Goal: Task Accomplishment & Management: Complete application form

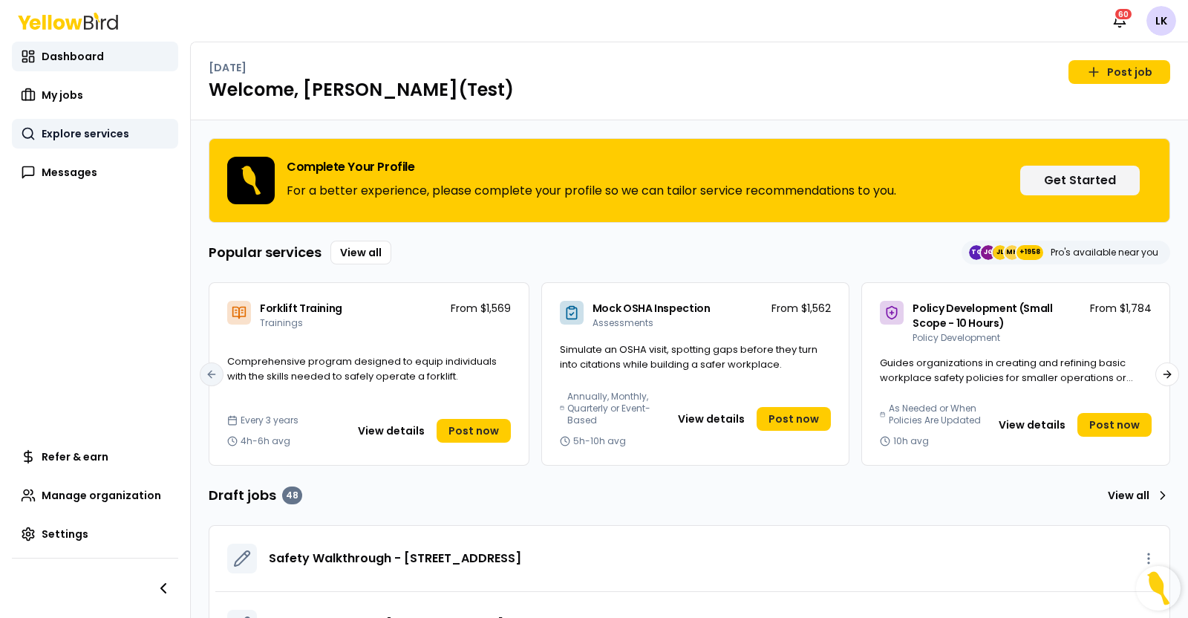
click at [77, 131] on span "Explore services" at bounding box center [86, 133] width 88 height 15
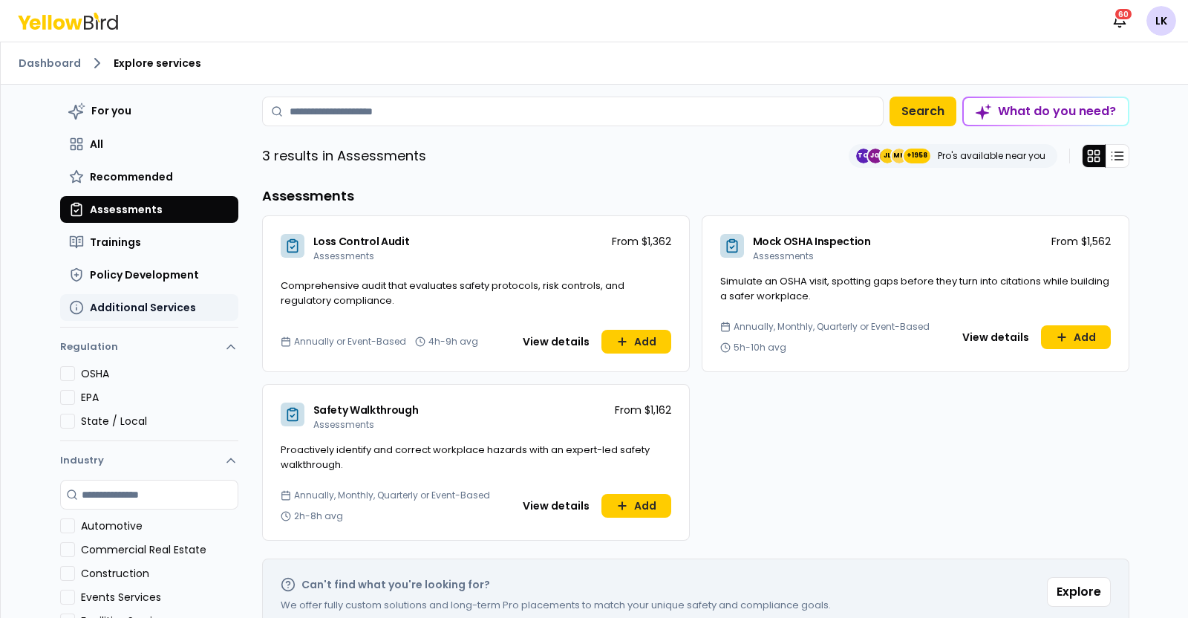
click at [166, 305] on span "Additional Services" at bounding box center [143, 307] width 106 height 15
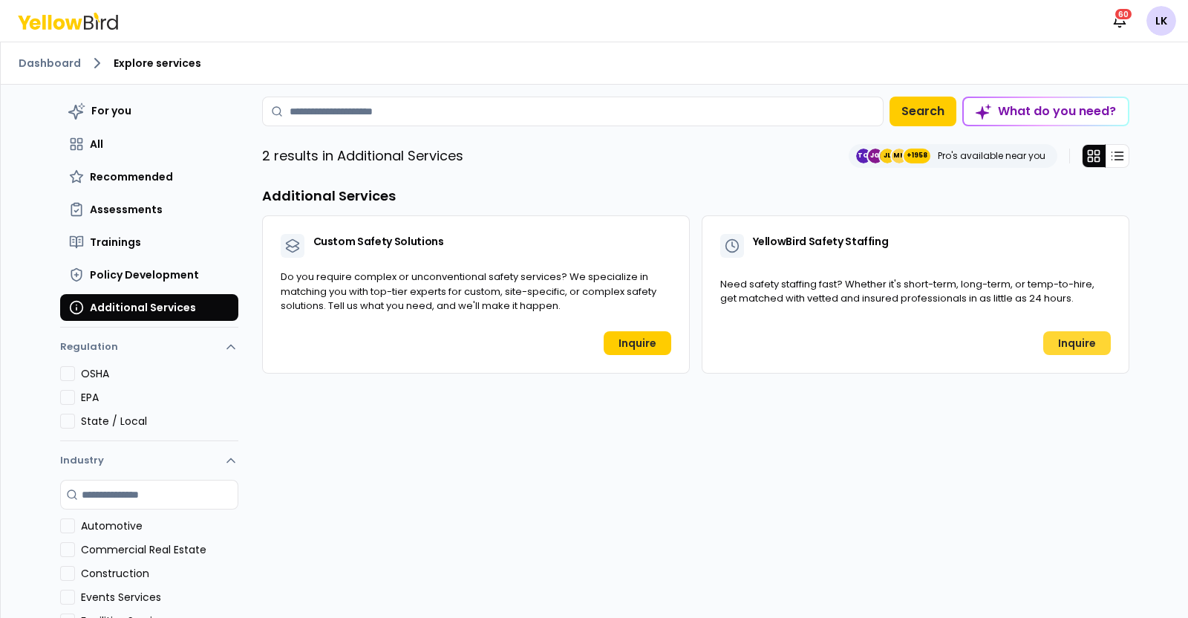
click at [1073, 342] on link "Inquire" at bounding box center [1077, 343] width 68 height 24
click at [1167, 16] on html "Notifications 60 LK Dashboard Explore services For you All Recommended Assessme…" at bounding box center [594, 309] width 1188 height 618
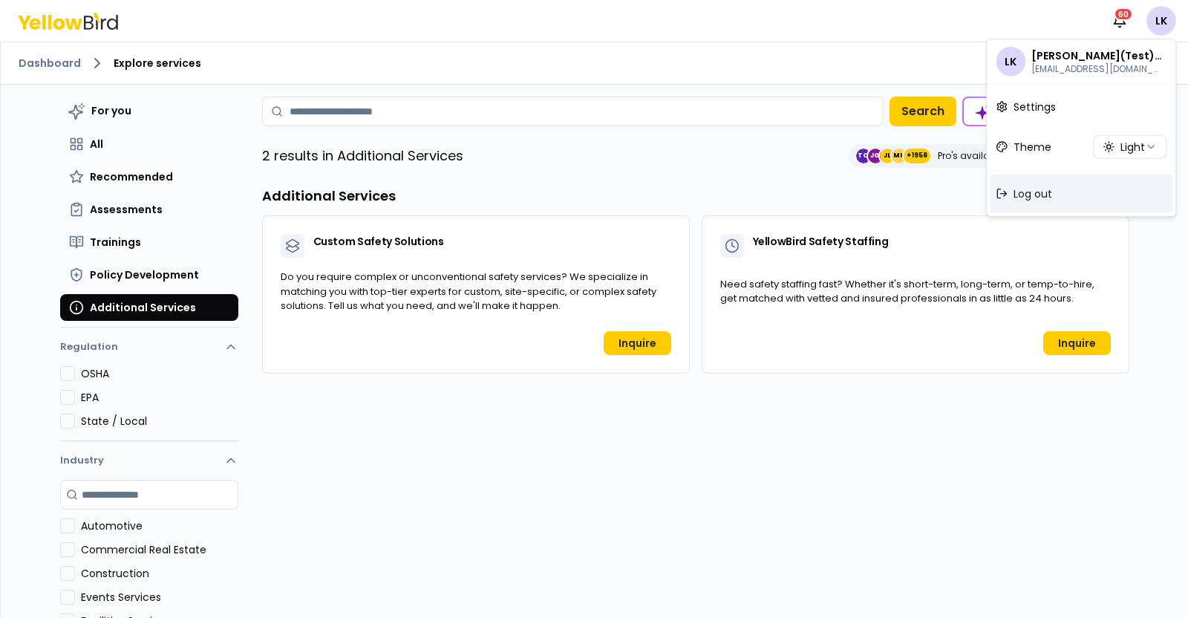
click at [1036, 197] on span "Log out" at bounding box center [1032, 193] width 39 height 15
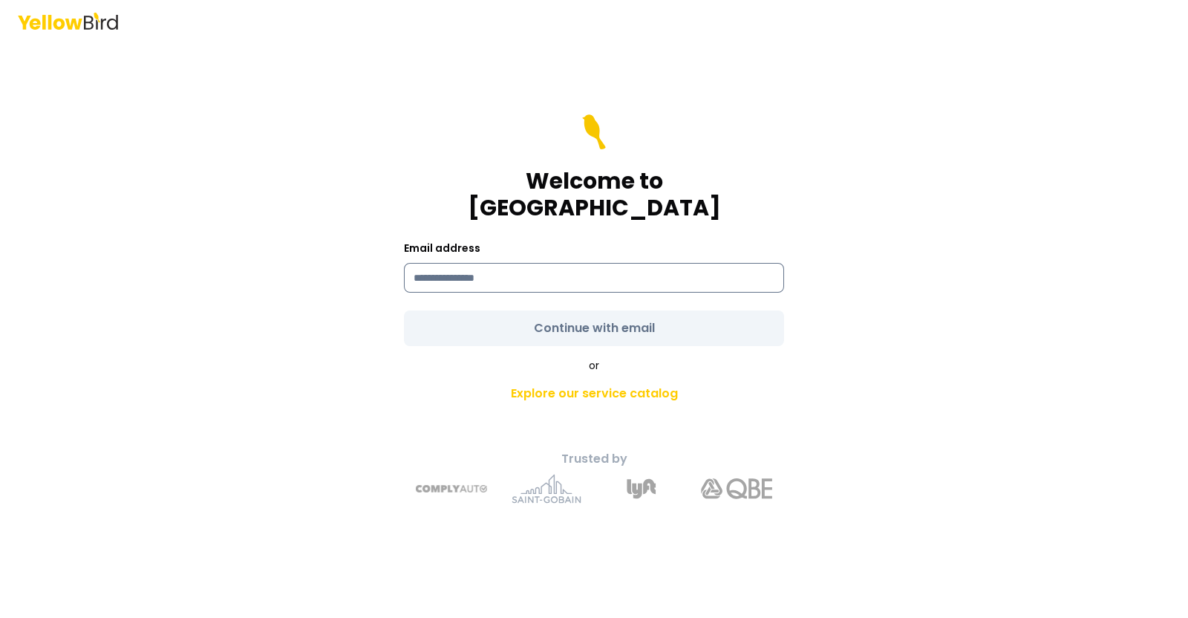
click at [520, 275] on input at bounding box center [594, 278] width 380 height 30
type input "**********"
click at [629, 316] on form "**********" at bounding box center [594, 230] width 380 height 232
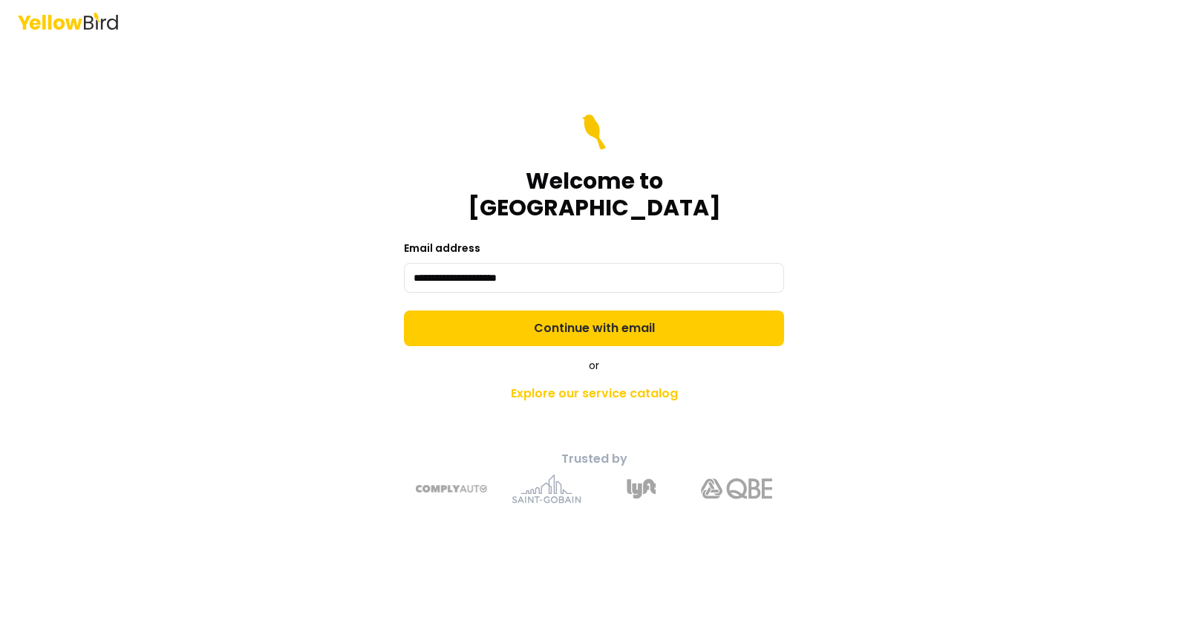
click at [629, 316] on button "Continue with email" at bounding box center [594, 328] width 380 height 36
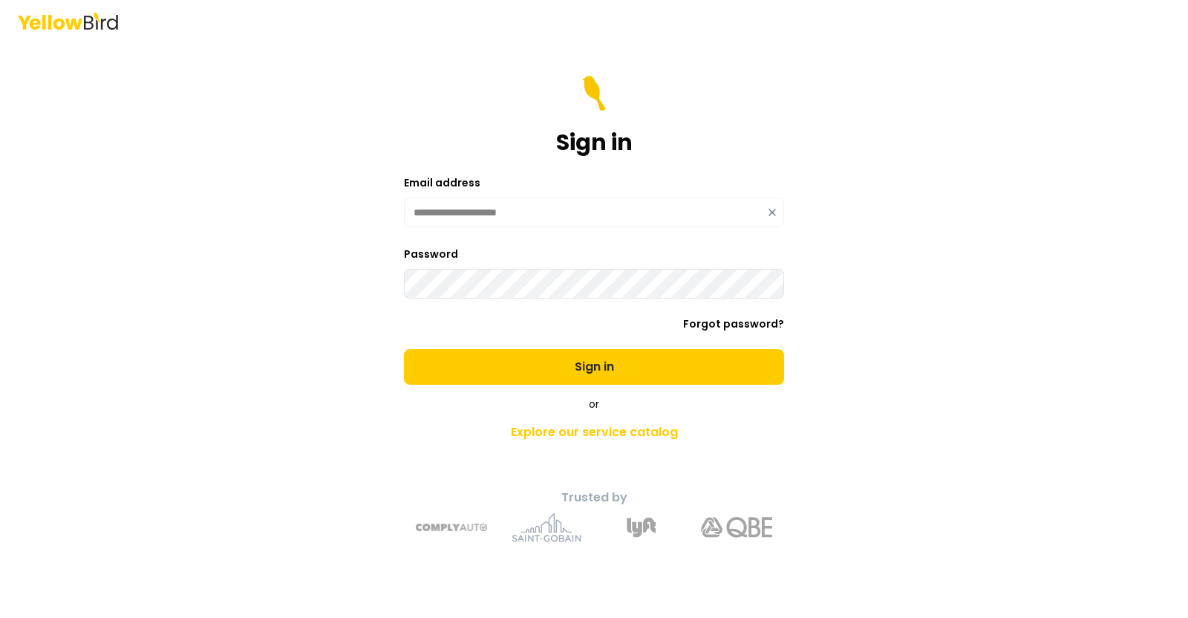
click at [404, 349] on button "Sign in" at bounding box center [594, 367] width 380 height 36
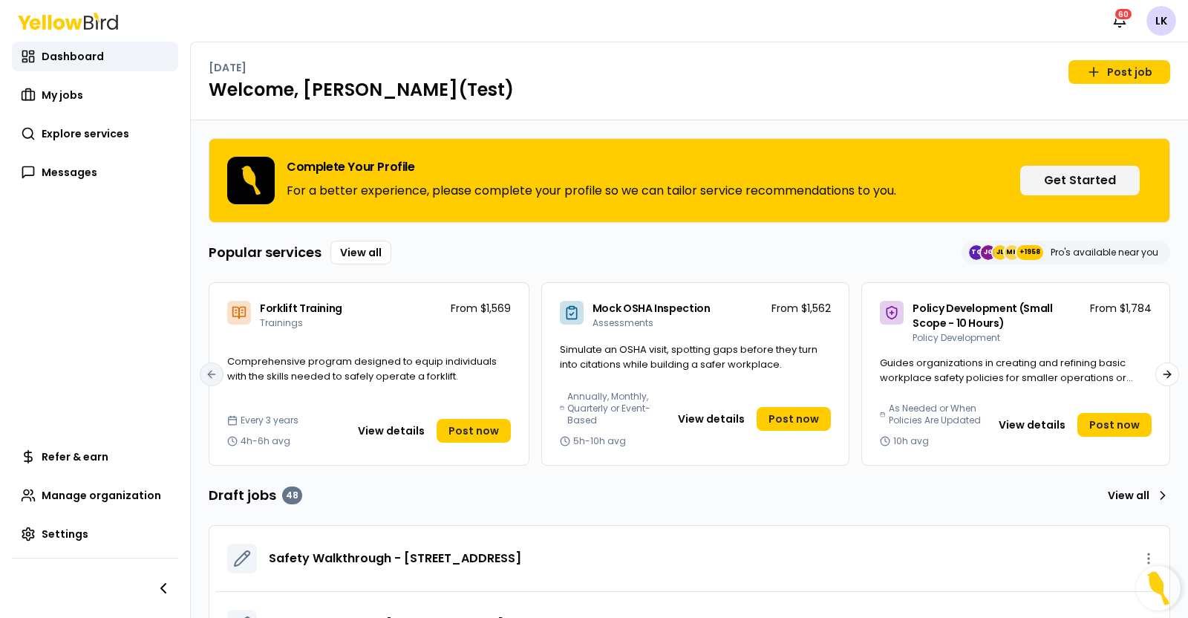
click at [113, 149] on div "Dashboard My jobs Explore services Messages" at bounding box center [95, 114] width 166 height 145
click at [108, 138] on span "Explore services" at bounding box center [86, 133] width 88 height 15
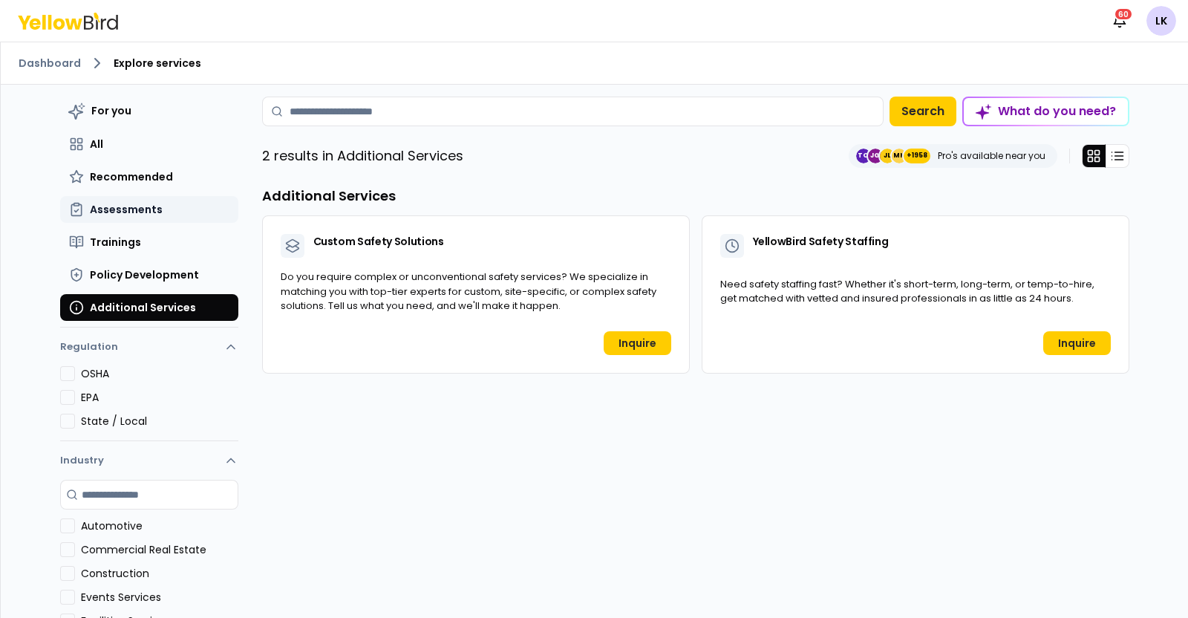
click at [99, 213] on span "Assessments" at bounding box center [126, 209] width 73 height 15
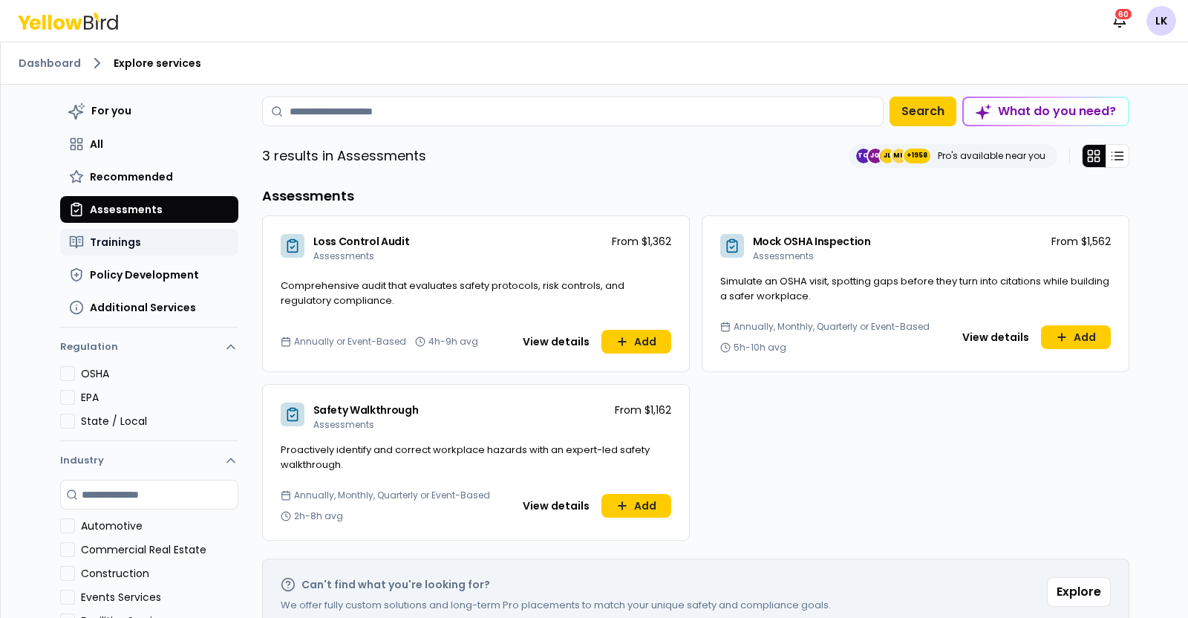
click at [108, 241] on span "Trainings" at bounding box center [115, 242] width 51 height 15
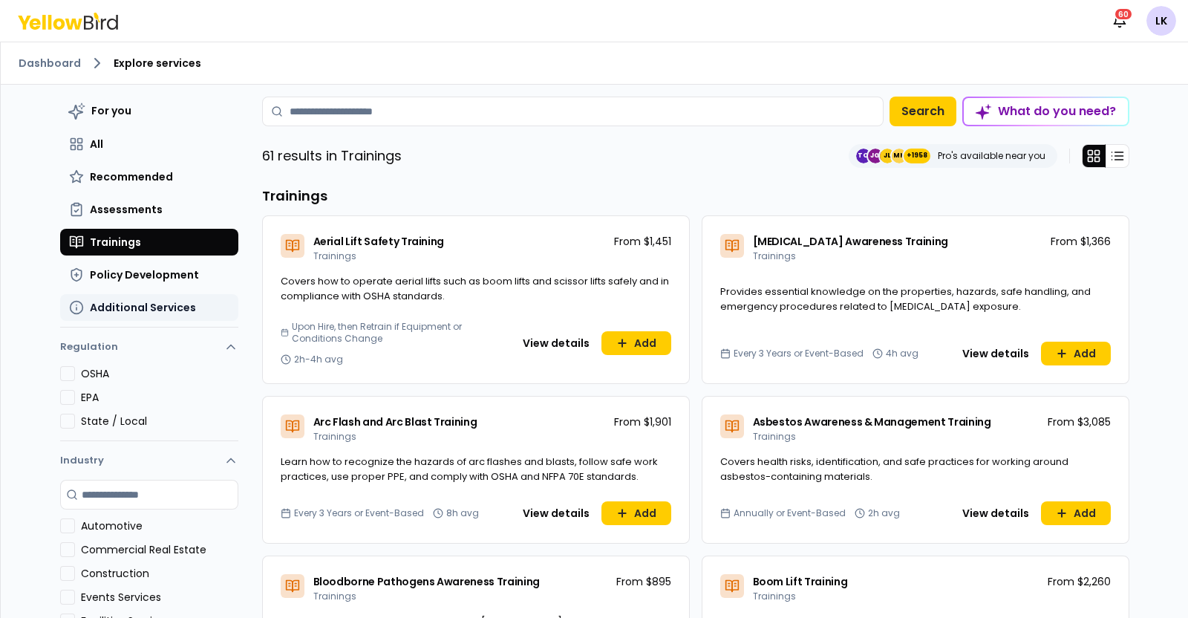
click at [174, 297] on button "Additional Services" at bounding box center [149, 307] width 178 height 27
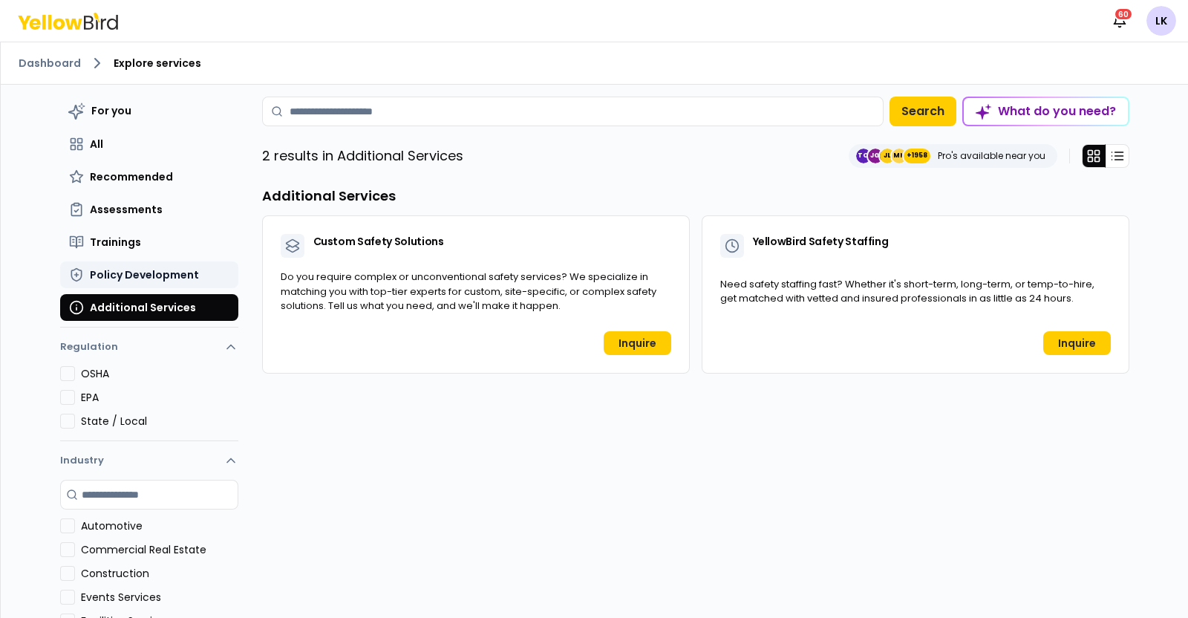
click at [182, 281] on span "Policy Development" at bounding box center [144, 274] width 109 height 15
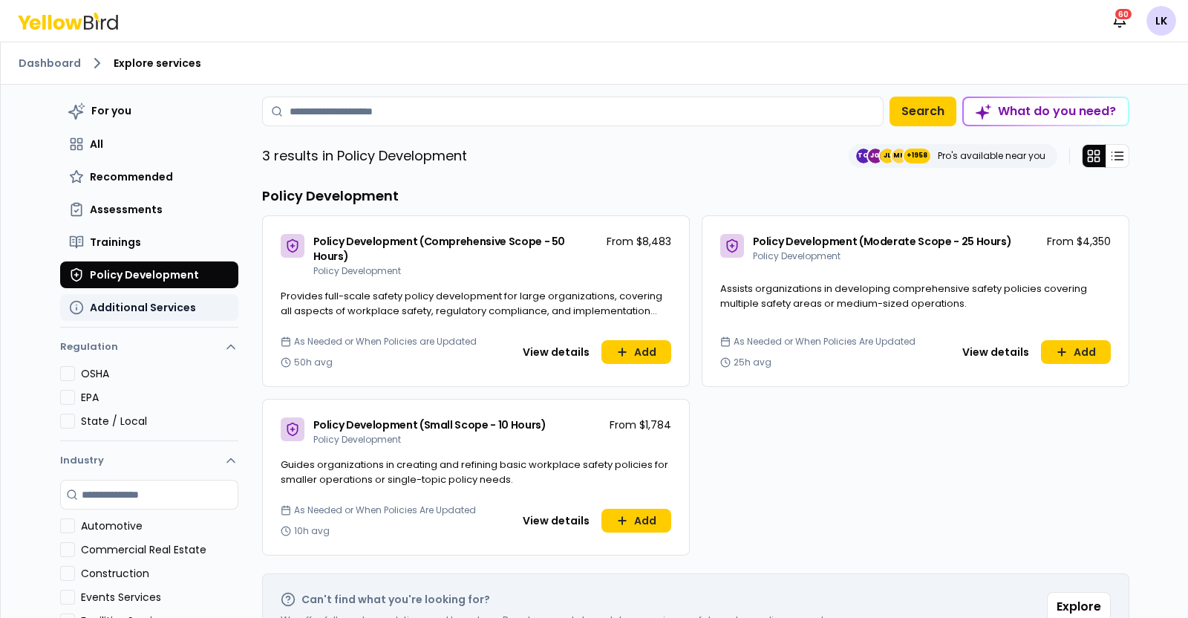
click at [160, 304] on span "Additional Services" at bounding box center [143, 307] width 106 height 15
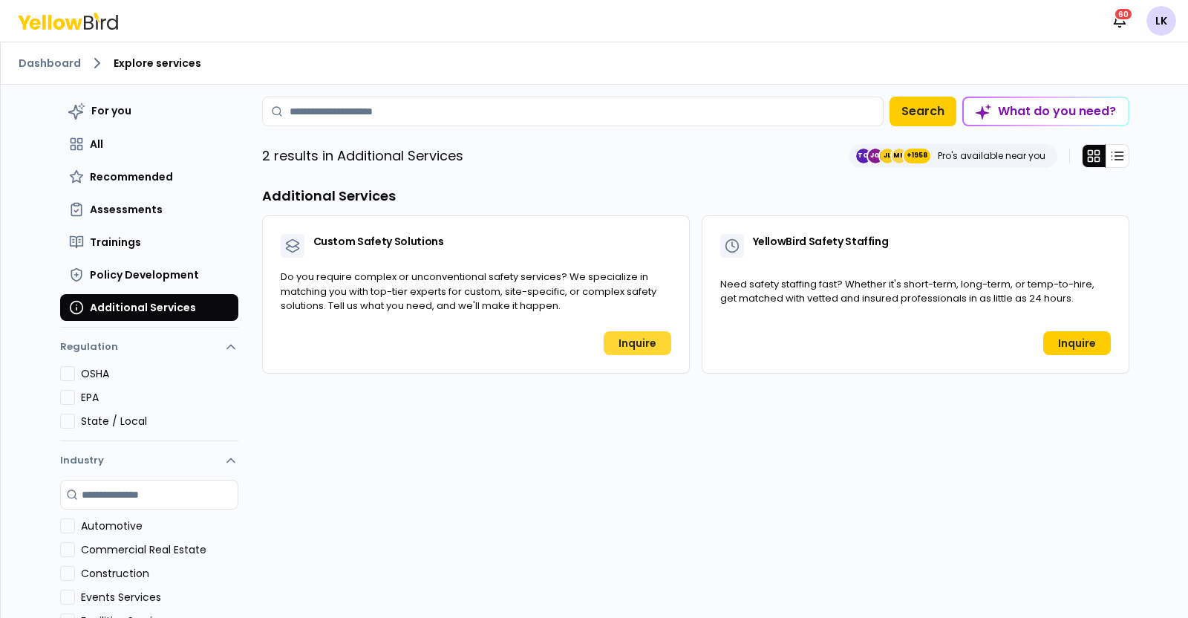
click at [631, 339] on link "Inquire" at bounding box center [637, 343] width 68 height 24
click at [151, 210] on span "Assessments" at bounding box center [126, 209] width 73 height 15
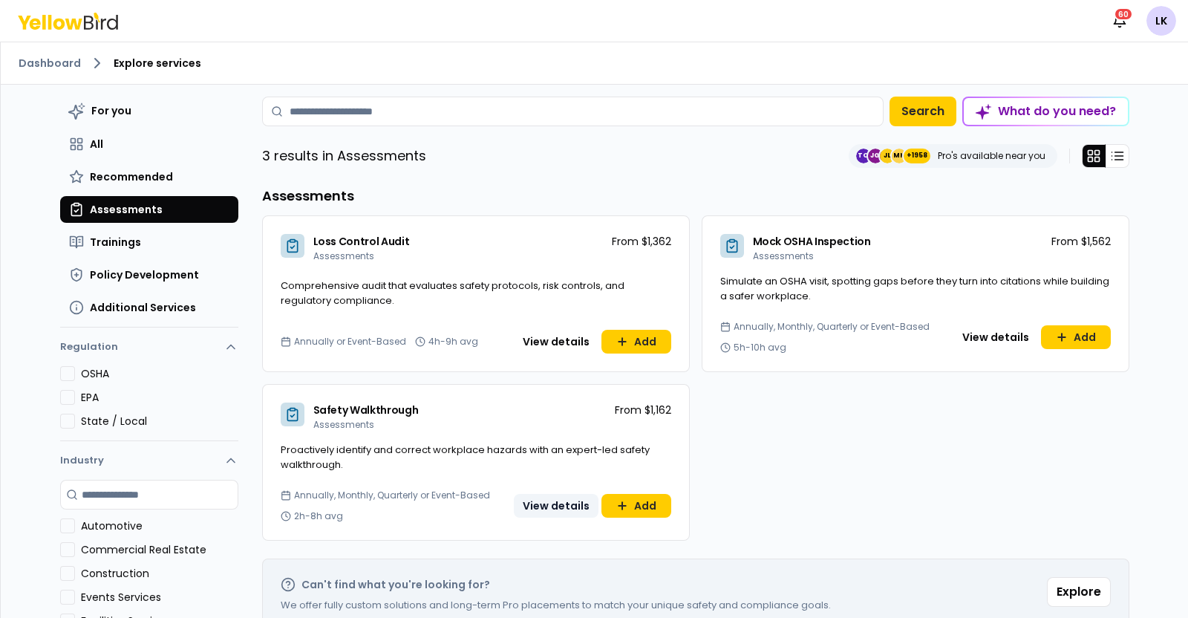
click at [549, 503] on button "View details" at bounding box center [556, 506] width 85 height 24
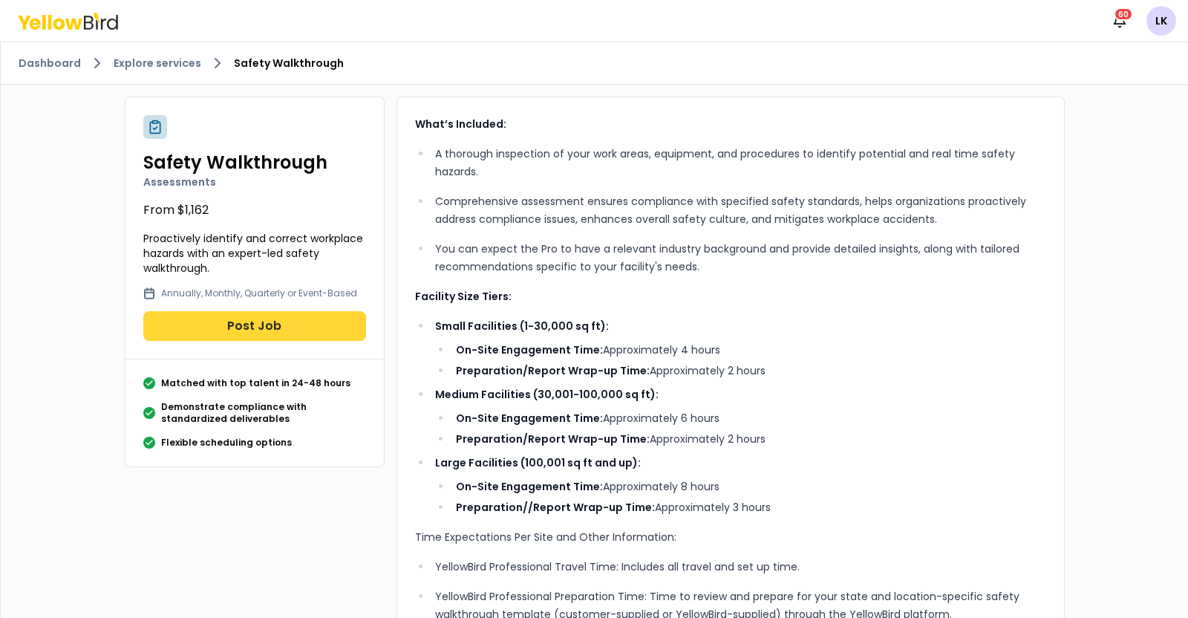
click at [275, 324] on button "Post Job" at bounding box center [254, 326] width 223 height 30
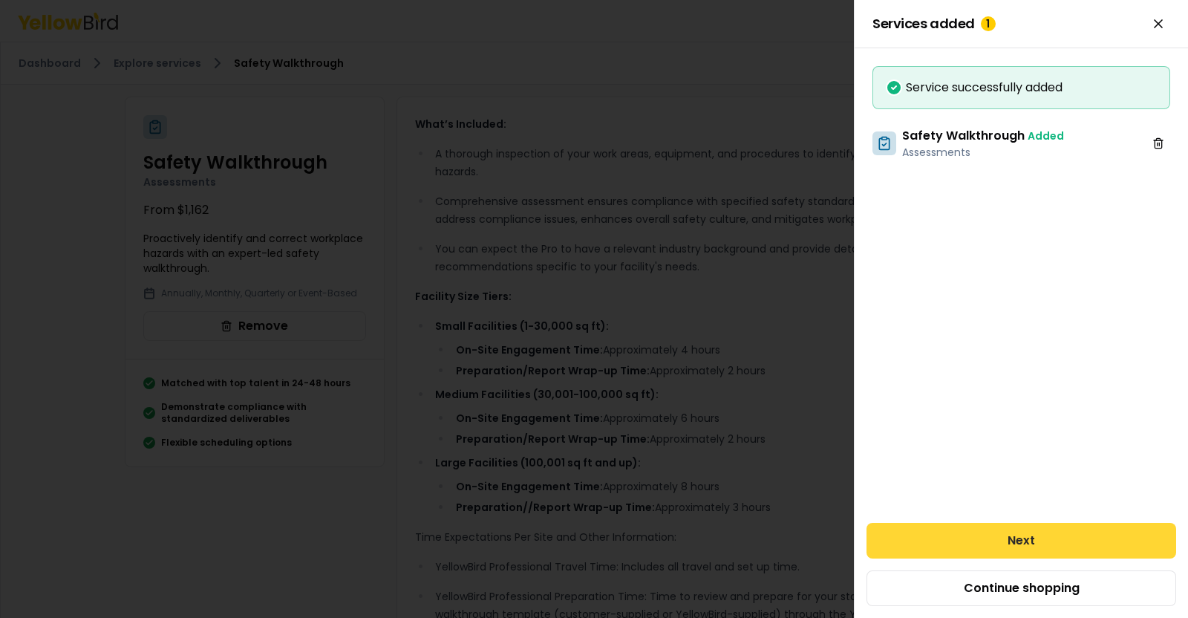
click at [939, 540] on button "Next" at bounding box center [1021, 541] width 310 height 36
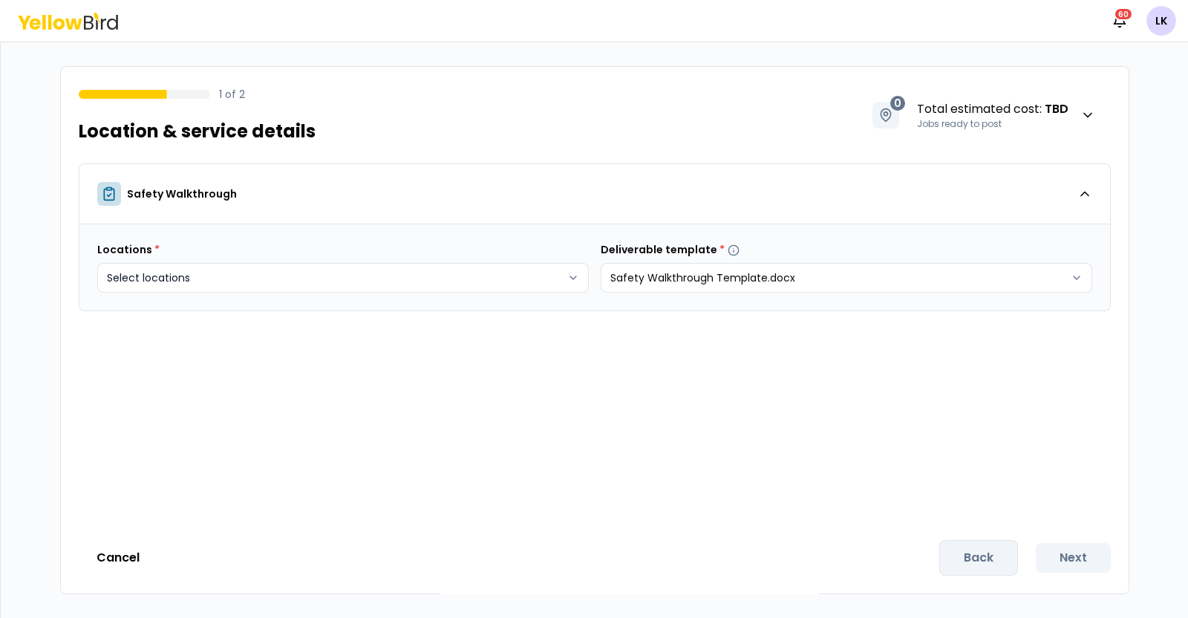
click at [557, 275] on body "Notifications 60 LK 1 of 2 Location & service details 0 Total estimated cost : …" at bounding box center [594, 309] width 1188 height 618
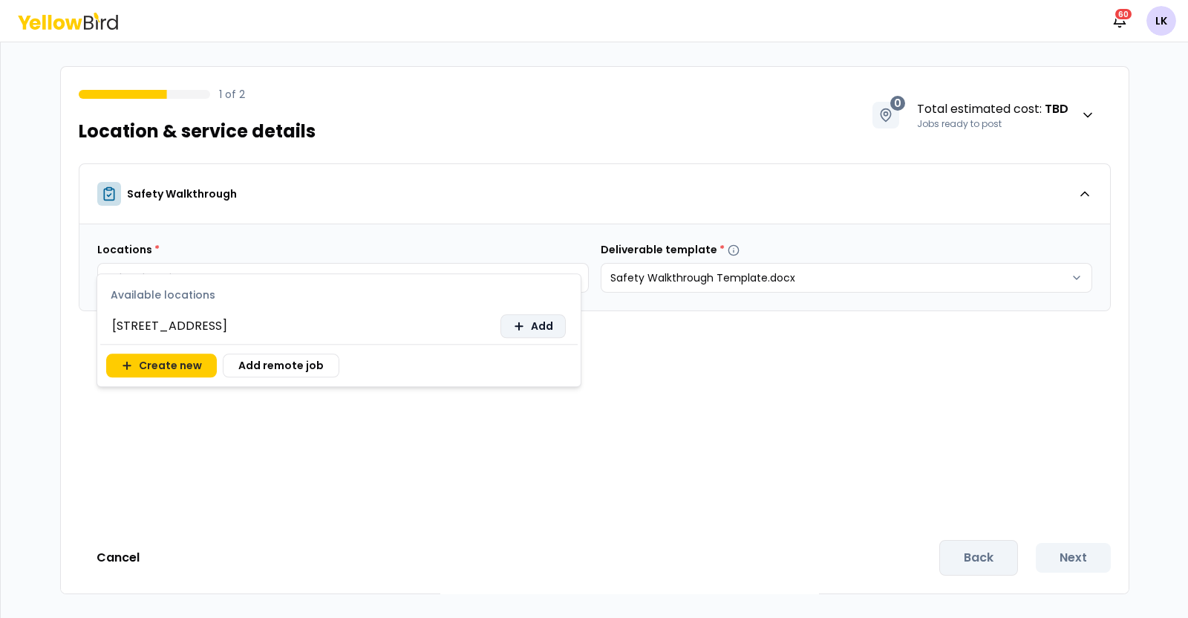
click at [534, 317] on button "Add" at bounding box center [532, 326] width 65 height 24
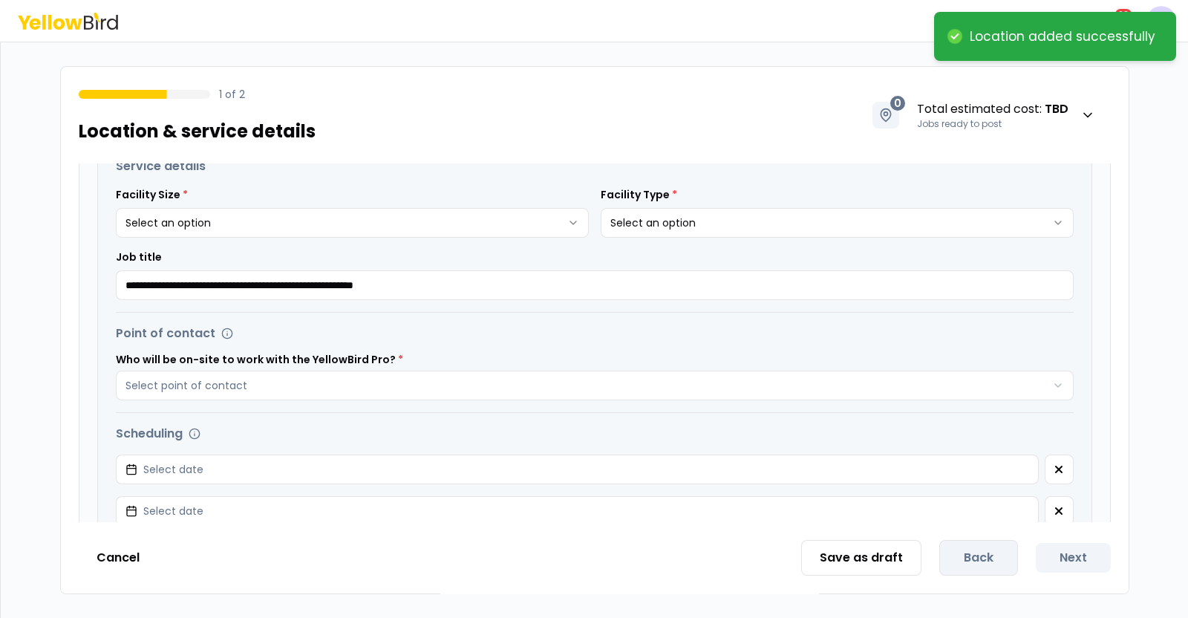
scroll to position [278, 0]
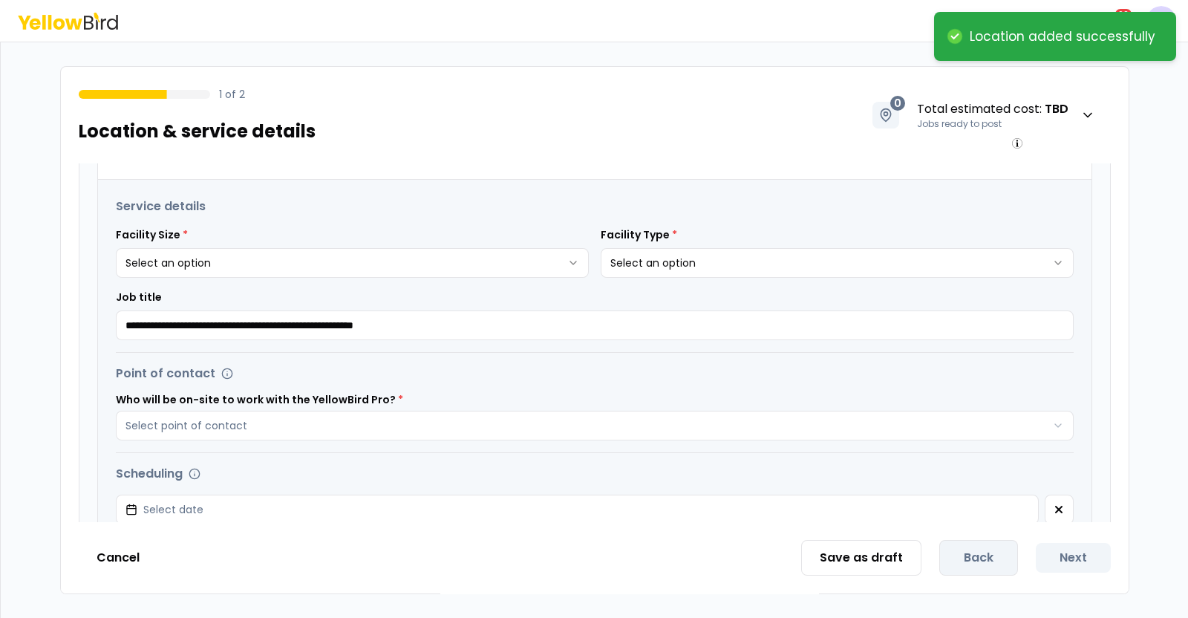
click at [549, 264] on html "**********" at bounding box center [594, 309] width 1188 height 618
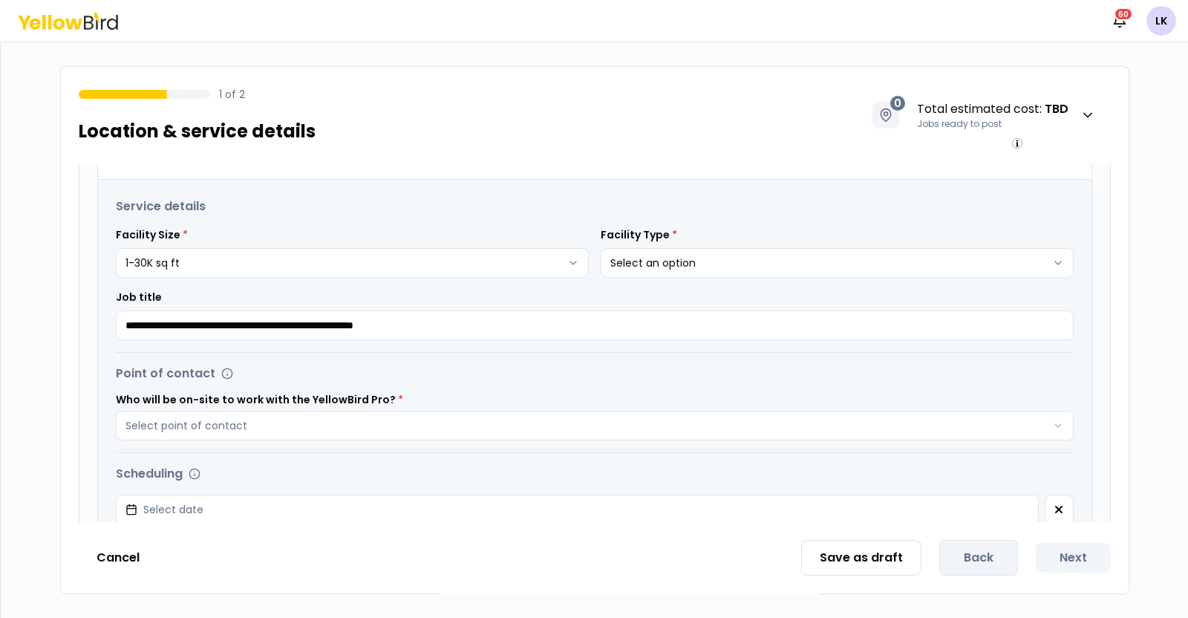
click at [1050, 256] on html "**********" at bounding box center [594, 309] width 1188 height 618
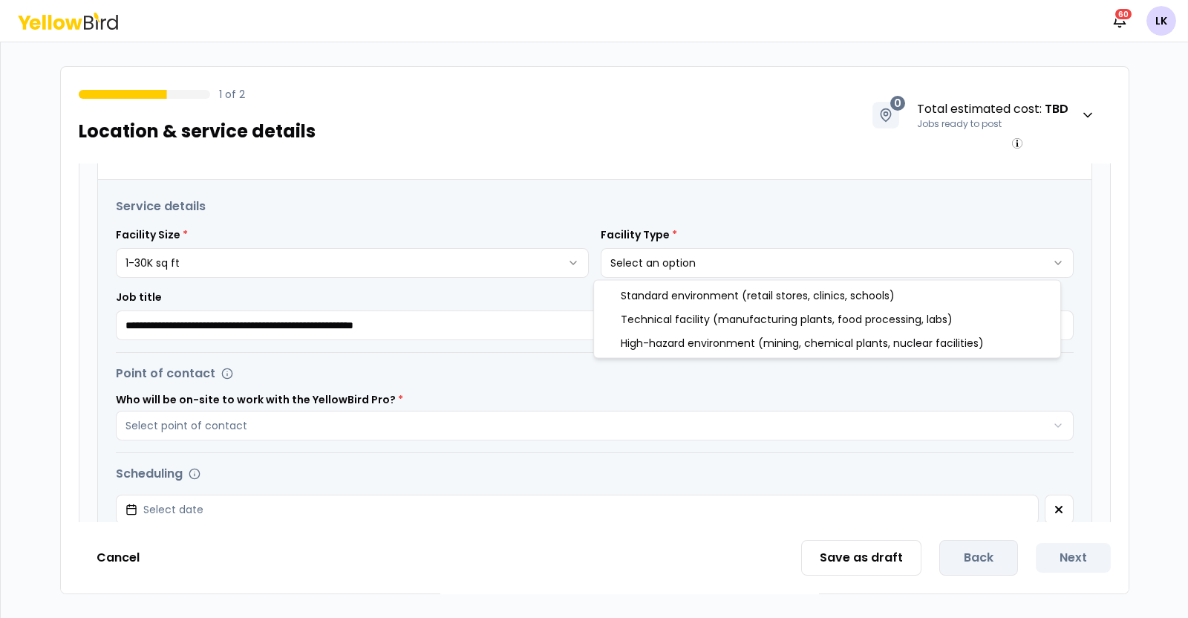
select select "*"
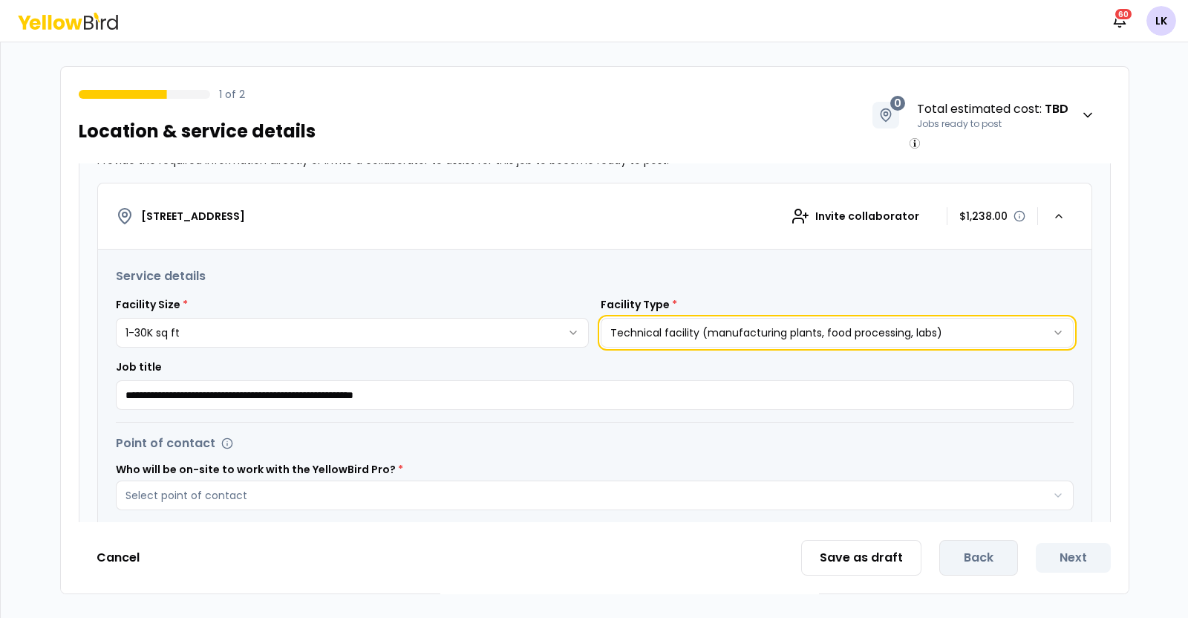
scroll to position [92, 0]
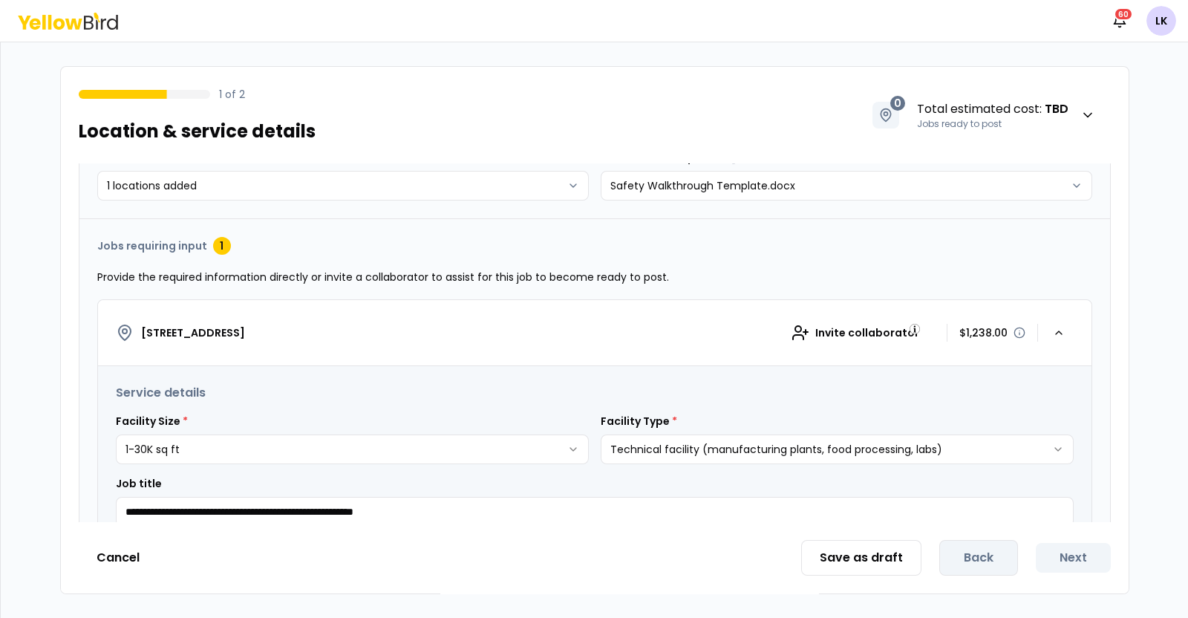
click at [563, 449] on html "**********" at bounding box center [594, 309] width 1188 height 618
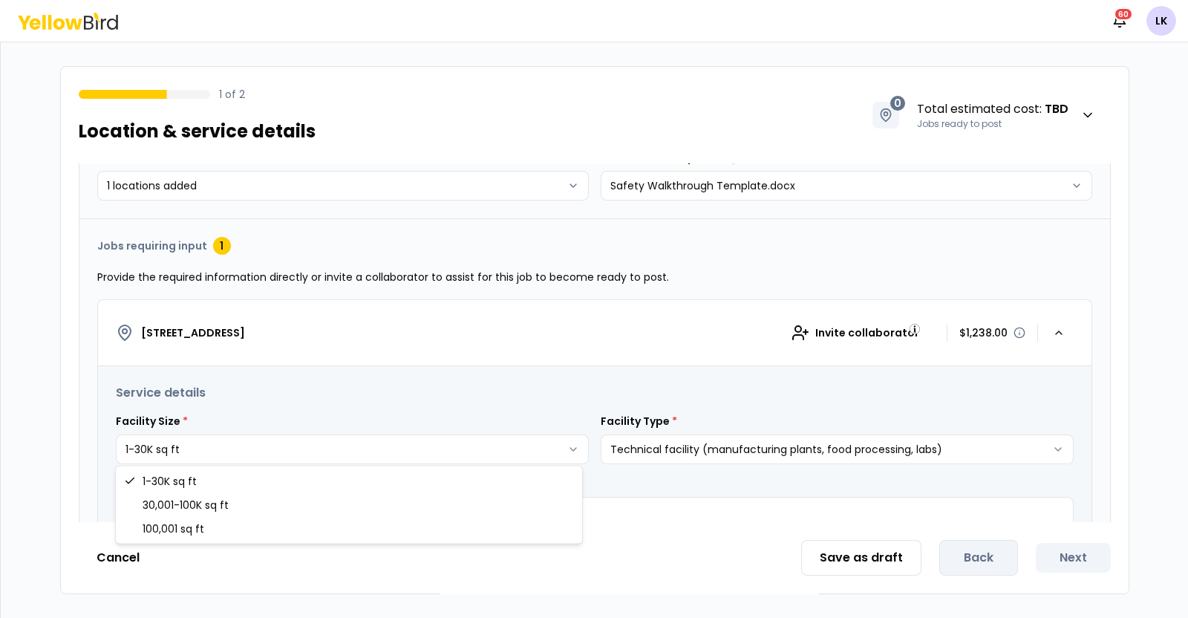
select select "*"
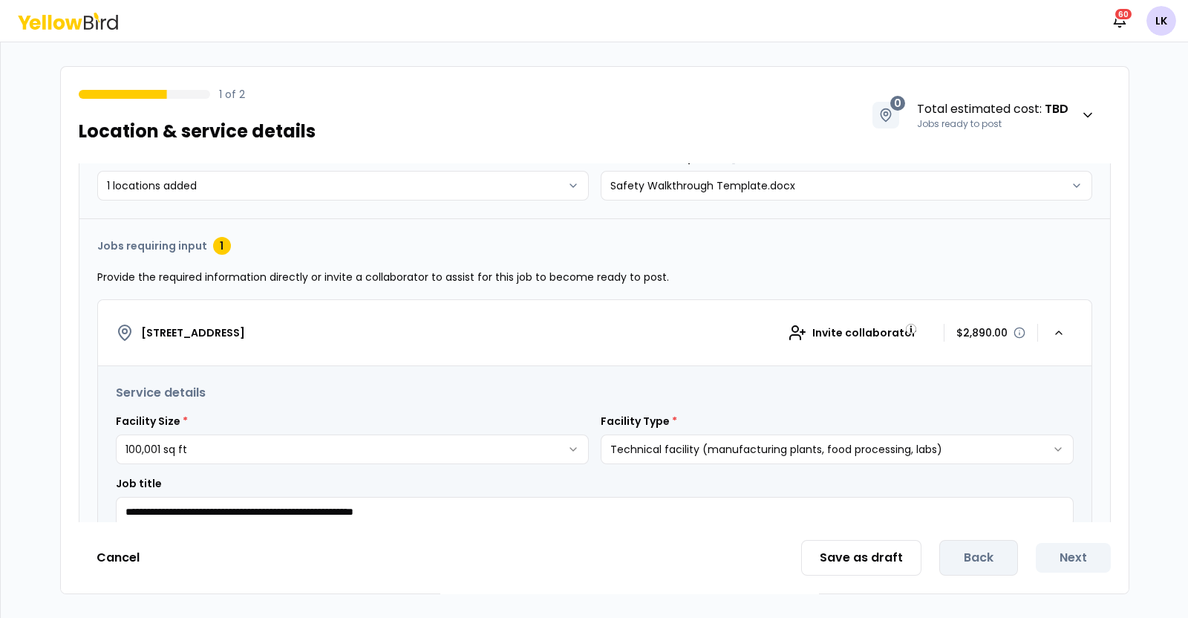
click at [972, 445] on html "**********" at bounding box center [594, 309] width 1188 height 618
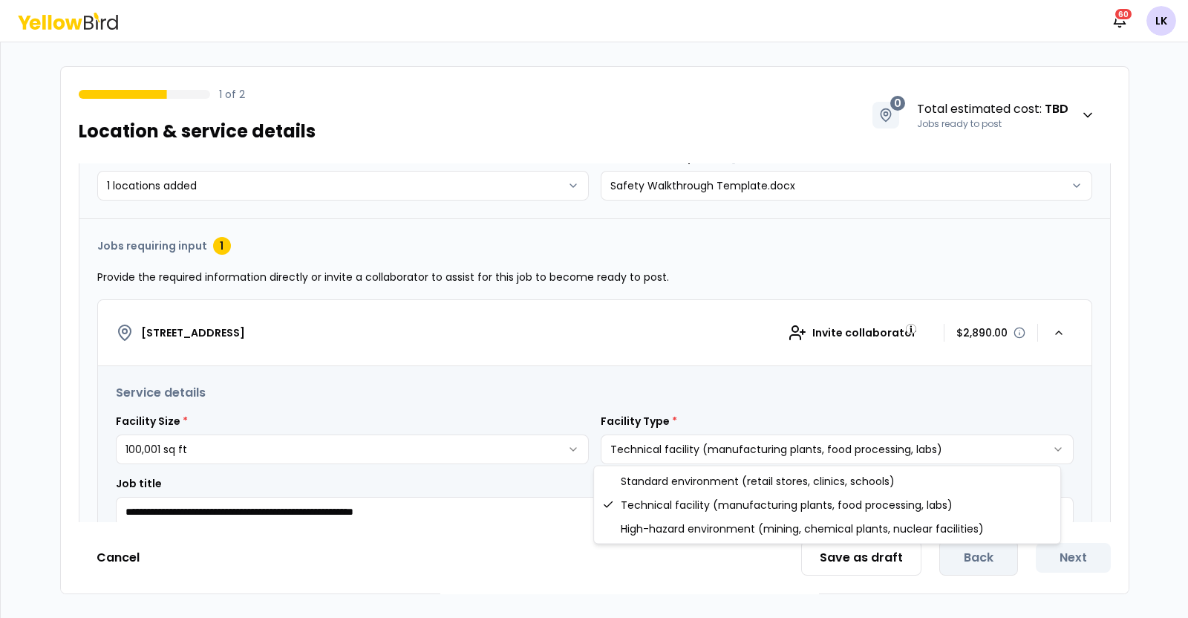
select select "*"
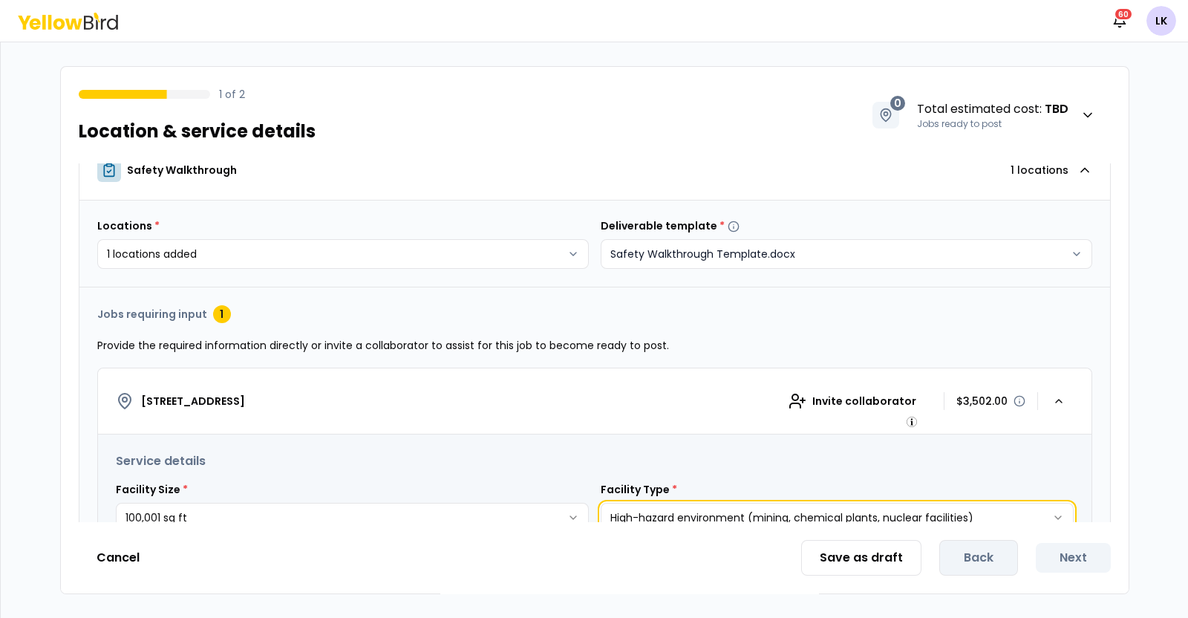
scroll to position [0, 0]
